Goal: Task Accomplishment & Management: Manage account settings

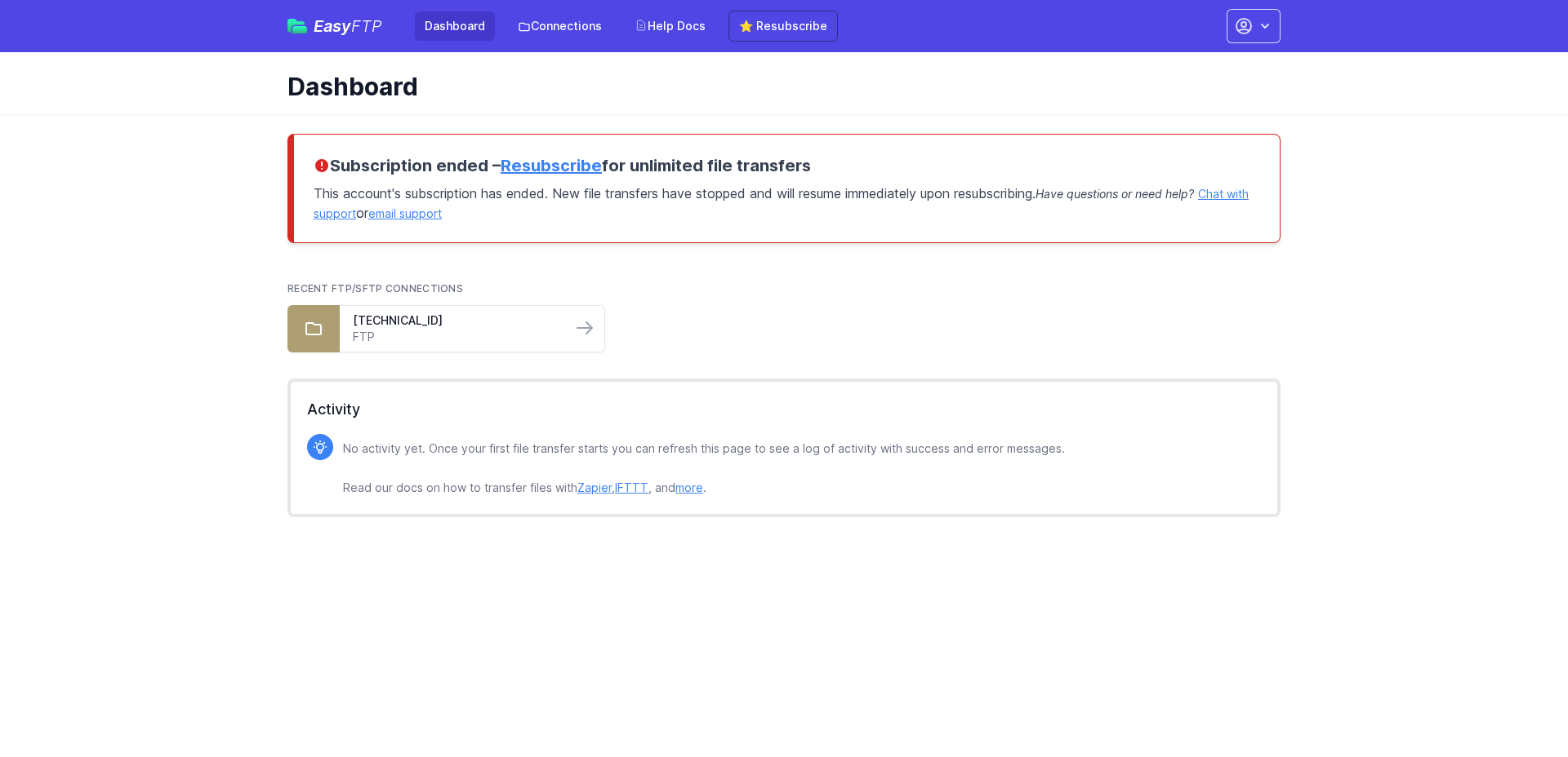
click at [223, 213] on main "Subscription ended – Resubscribe for unlimited file transfers This account's su…" at bounding box center [784, 332] width 1568 height 436
click at [1266, 23] on icon "button" at bounding box center [1264, 26] width 16 height 16
click at [1192, 72] on link "Account Settings" at bounding box center [1202, 68] width 157 height 30
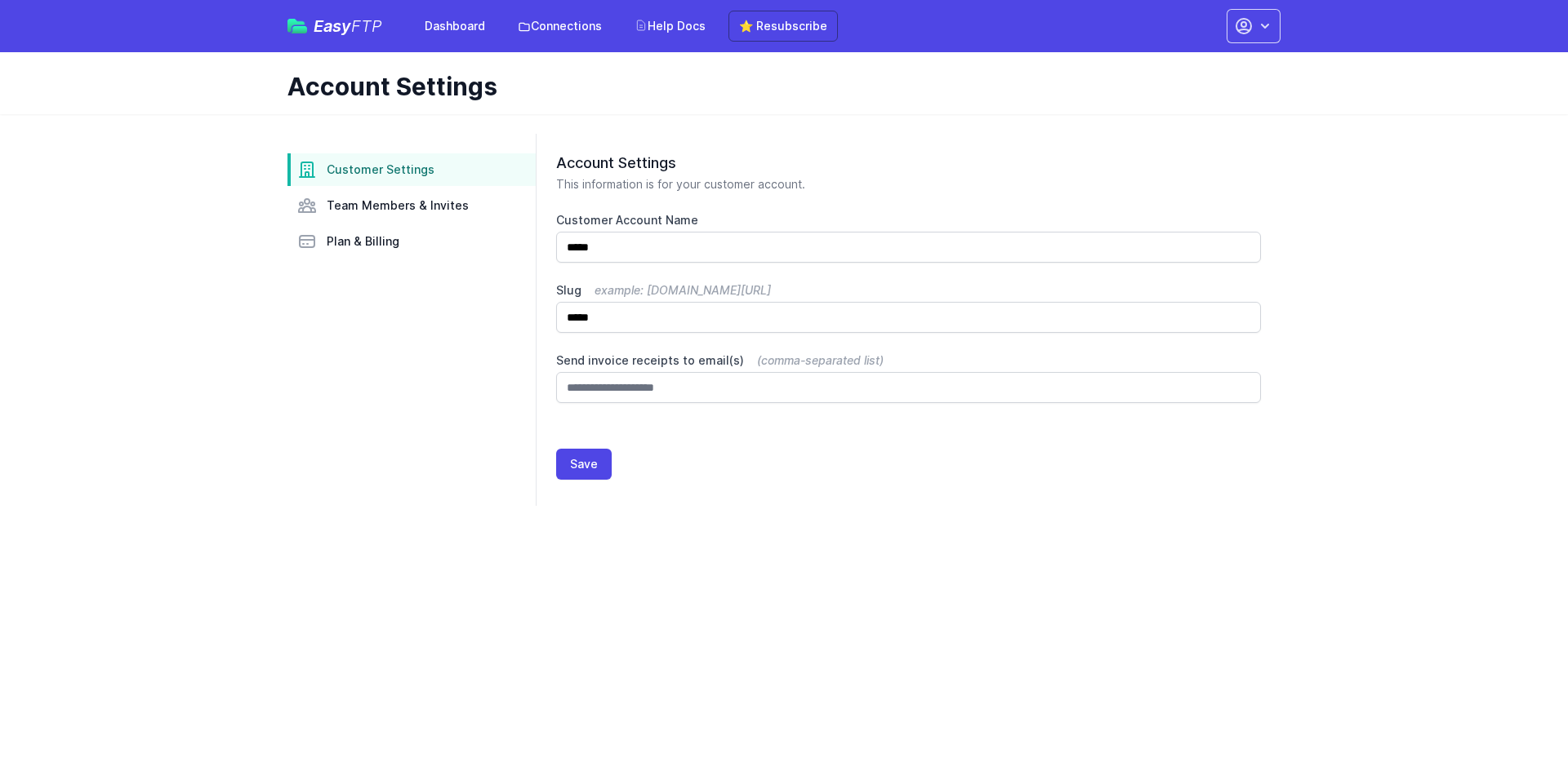
click at [416, 380] on aside "Customer Settings Team Members & Invites Plan & Billing" at bounding box center [412, 320] width 249 height 372
click at [388, 202] on span "Team Members & Invites" at bounding box center [398, 205] width 142 height 16
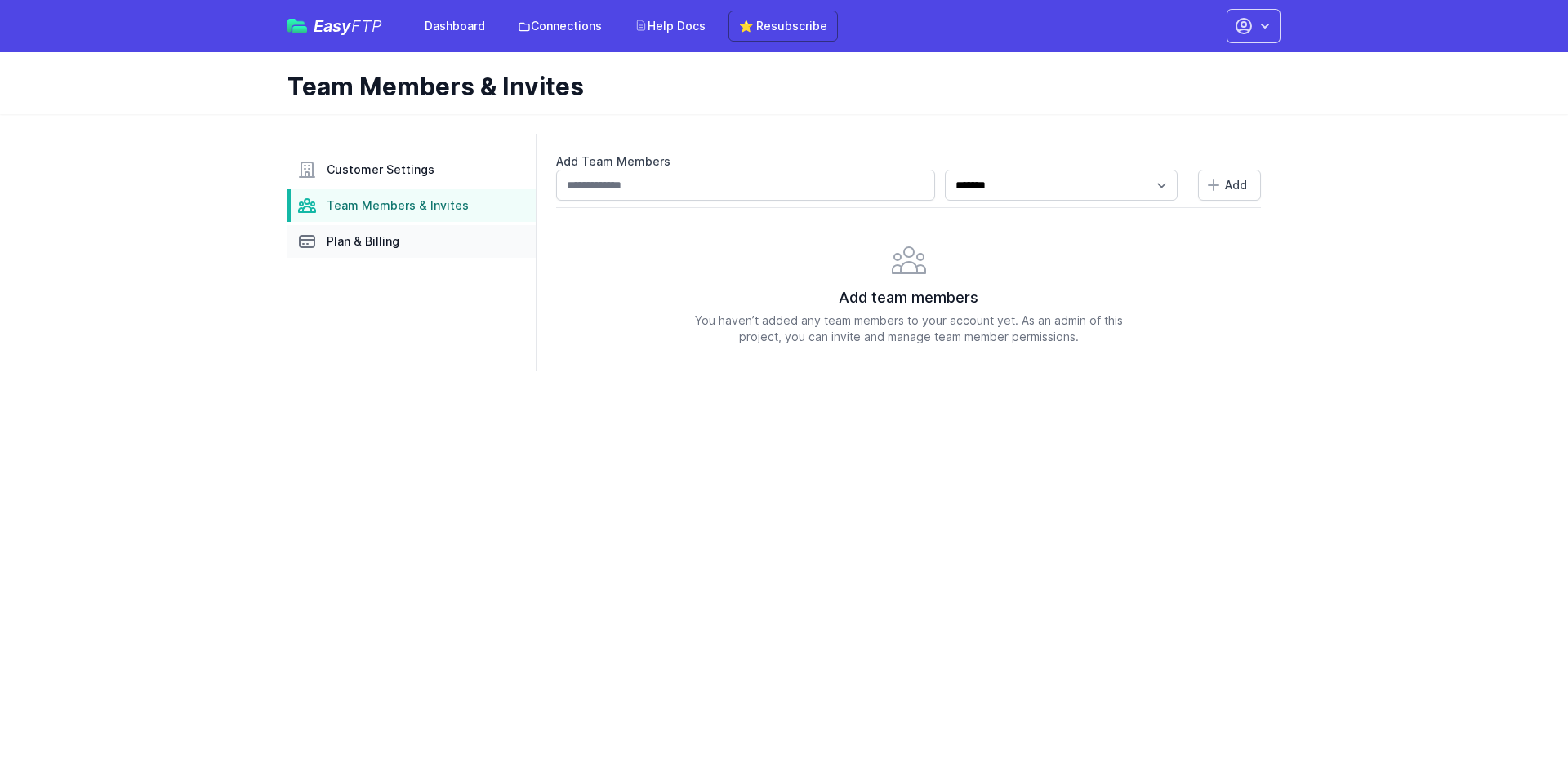
click at [369, 239] on span "Plan & Billing" at bounding box center [363, 241] width 73 height 16
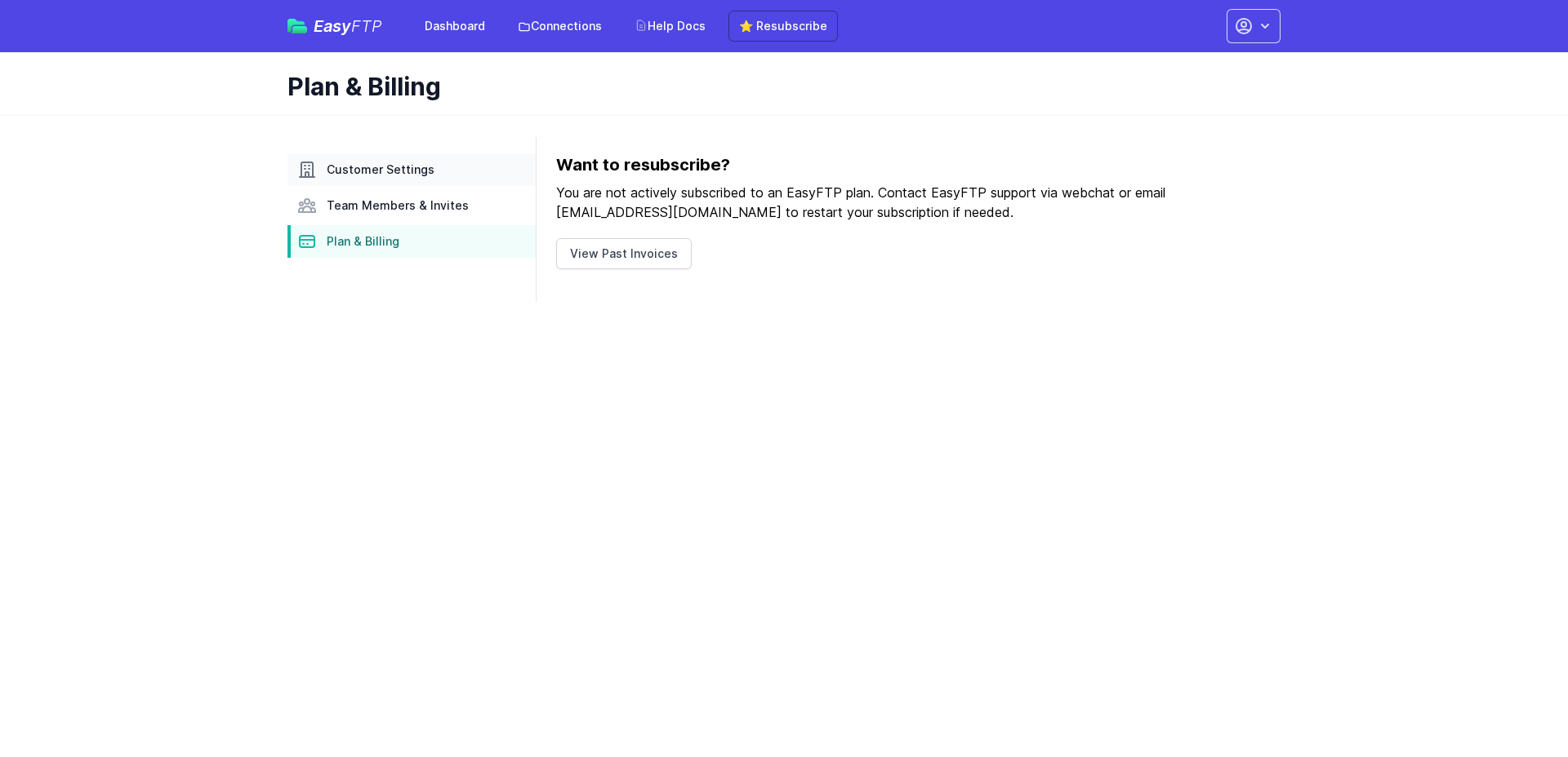
click at [396, 167] on span "Customer Settings" at bounding box center [381, 170] width 108 height 16
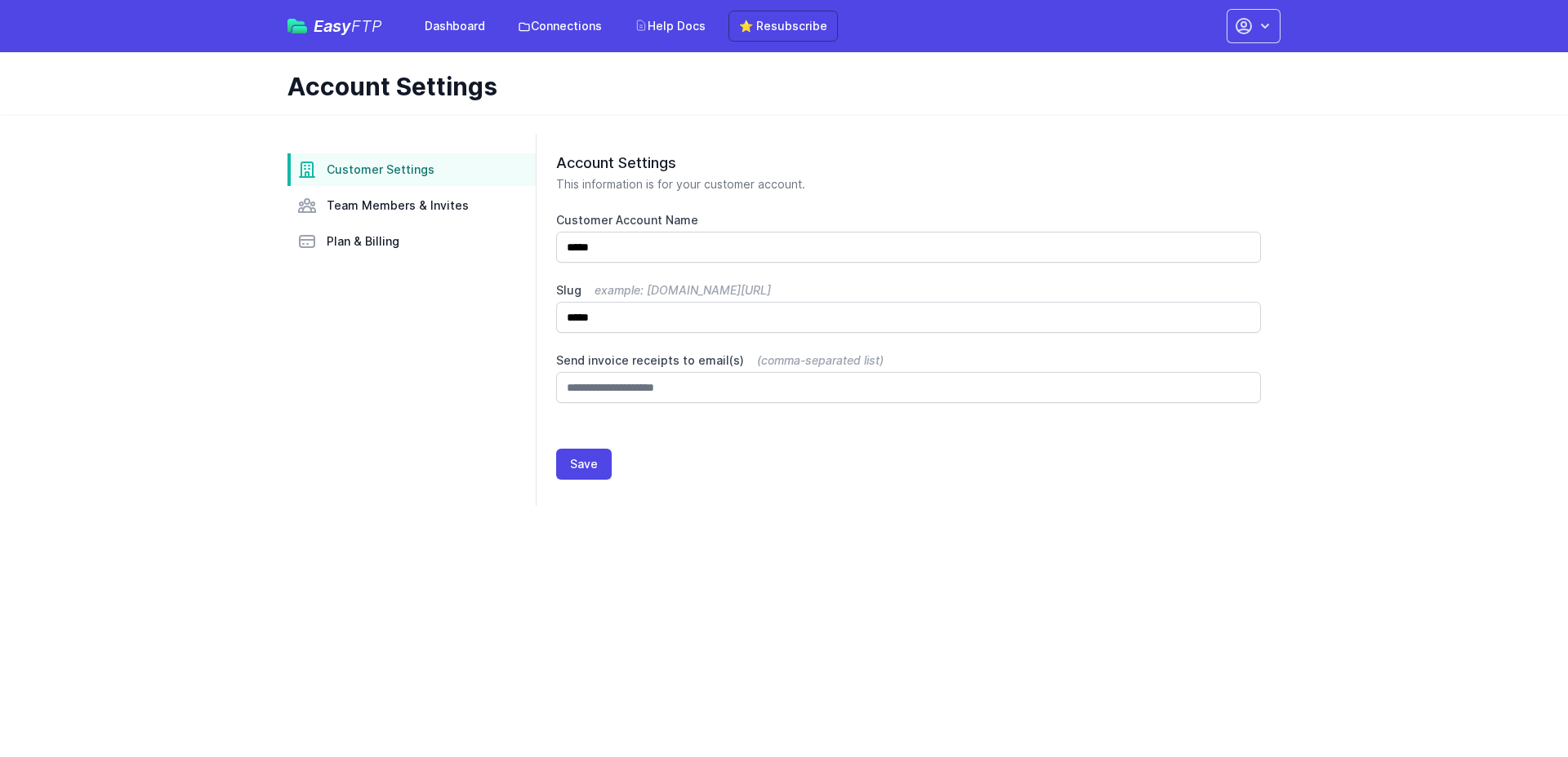
click at [940, 138] on div "Account Settings This information is for your customer account. Customer Accoun…" at bounding box center [909, 282] width 744 height 295
click at [1254, 24] on button "button" at bounding box center [1254, 26] width 54 height 34
click at [1179, 97] on link "Your Profile" at bounding box center [1202, 97] width 157 height 30
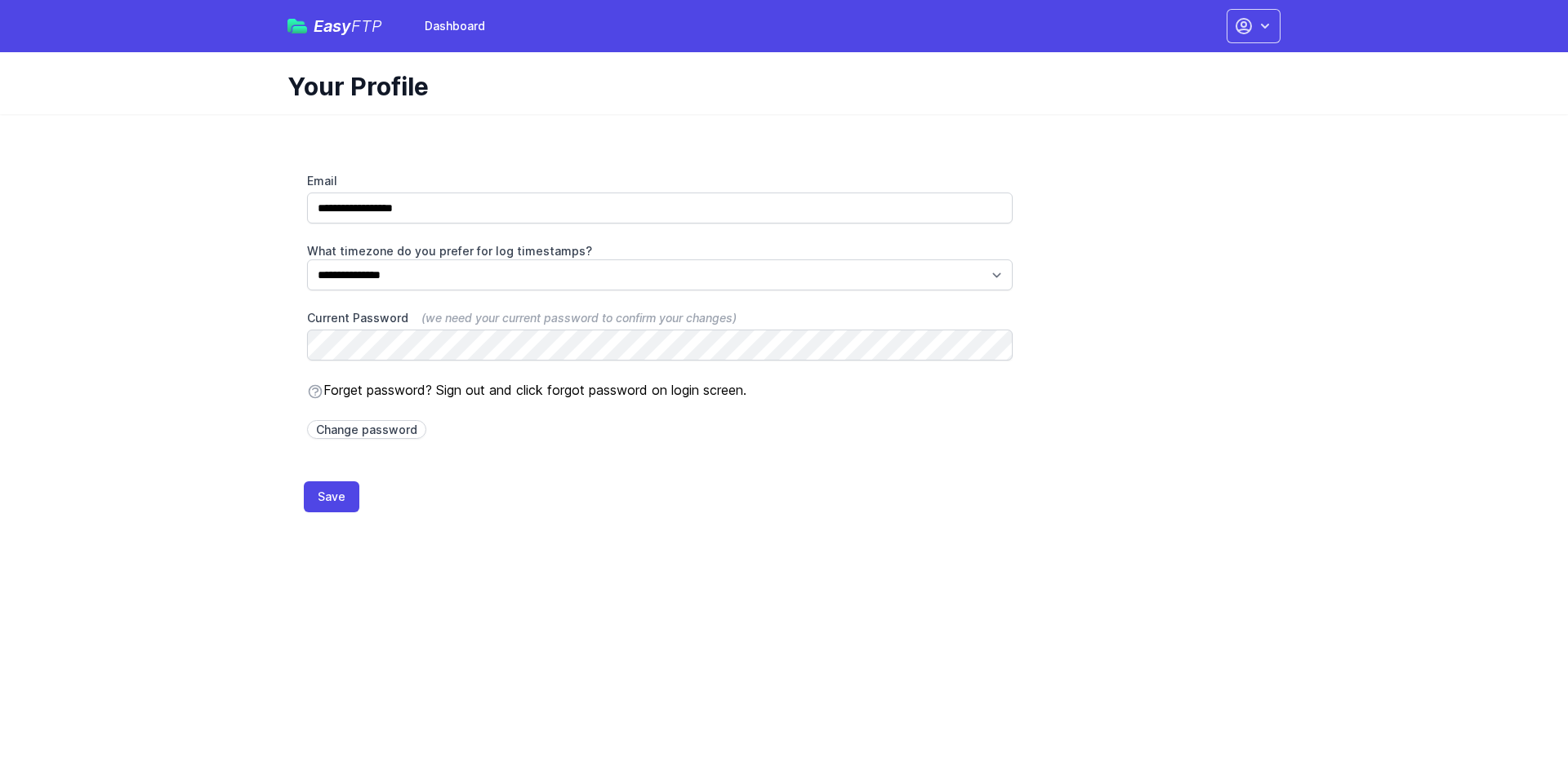
drag, startPoint x: 250, startPoint y: 375, endPoint x: 255, endPoint y: 391, distance: 16.8
click at [250, 375] on main "**********" at bounding box center [784, 323] width 1568 height 418
click at [397, 430] on link "Change password" at bounding box center [367, 429] width 119 height 19
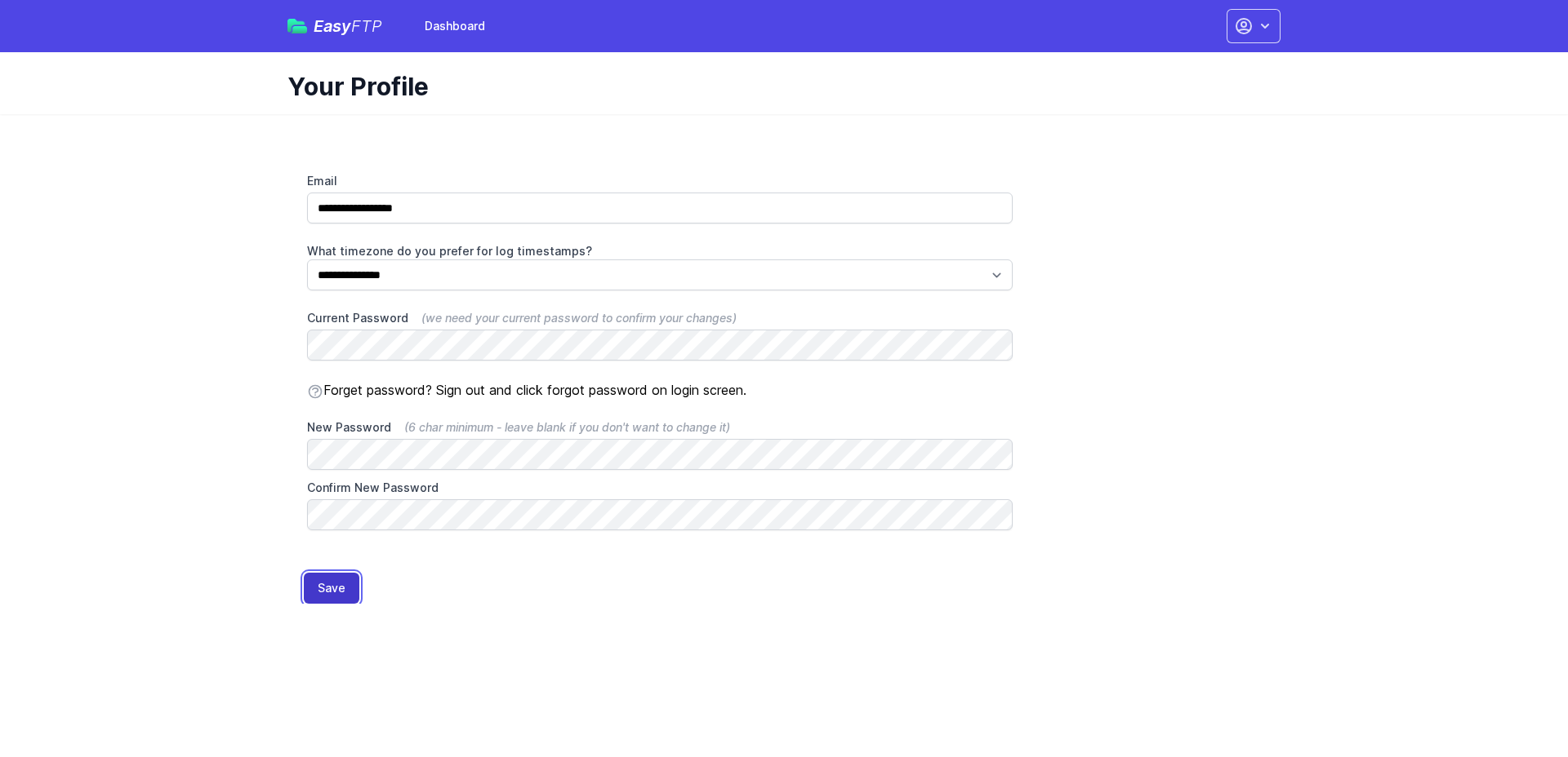
click at [329, 581] on button "Save" at bounding box center [331, 589] width 56 height 31
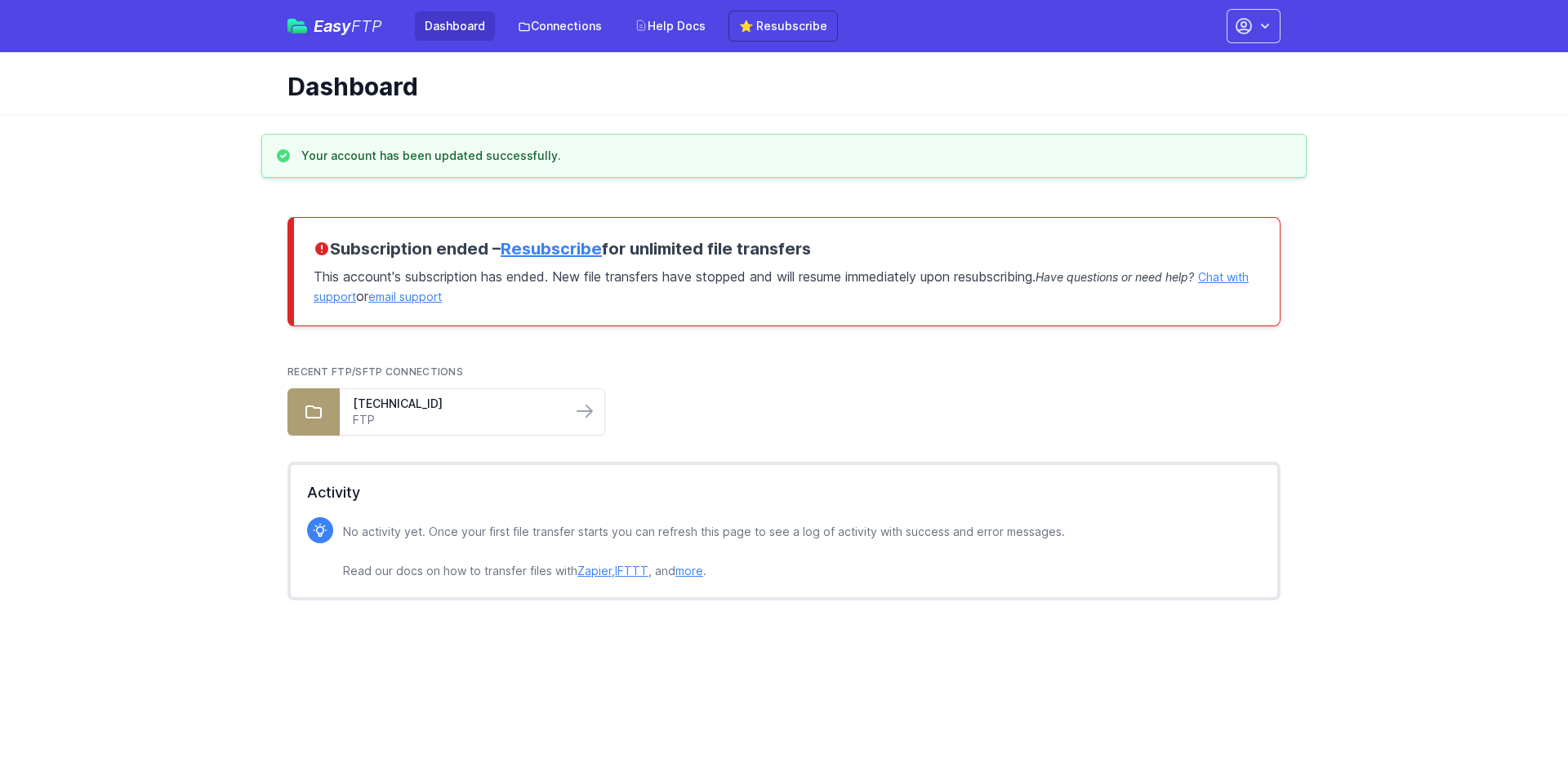
click at [1453, 268] on main "Your account has been updated successfully. Subscription ended – Resubscribe fo…" at bounding box center [784, 383] width 1568 height 500
click at [212, 261] on main "Your account has been updated successfully. Subscription ended – Resubscribe fo…" at bounding box center [784, 383] width 1568 height 500
